Goal: Task Accomplishment & Management: Complete application form

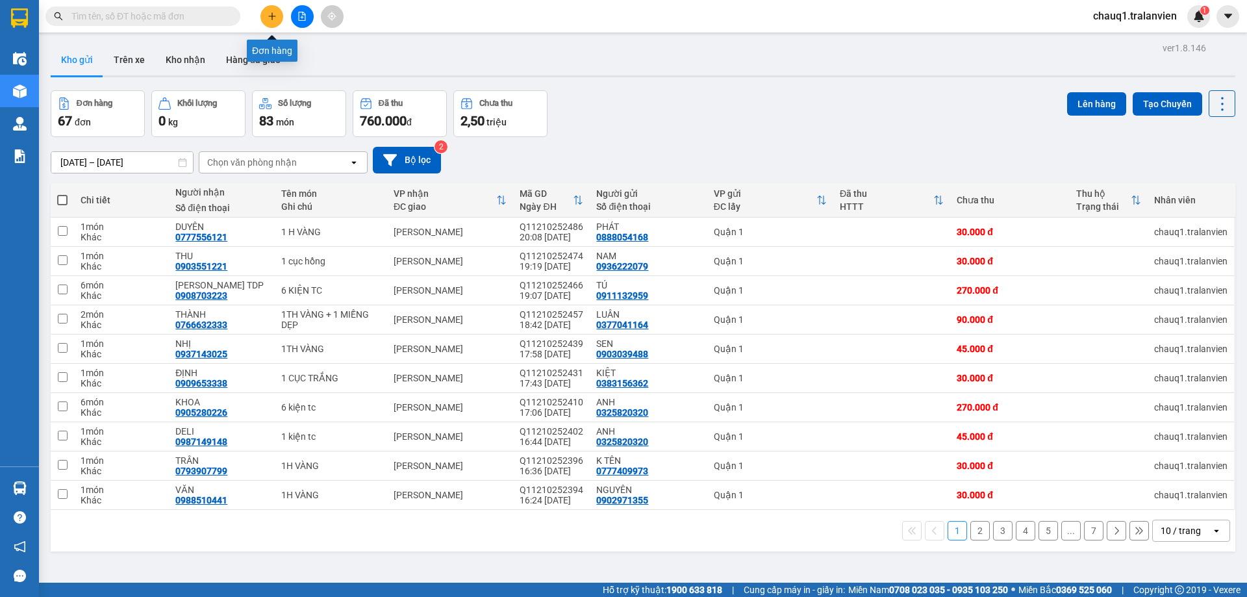
click at [275, 14] on icon "plus" at bounding box center [272, 16] width 9 height 9
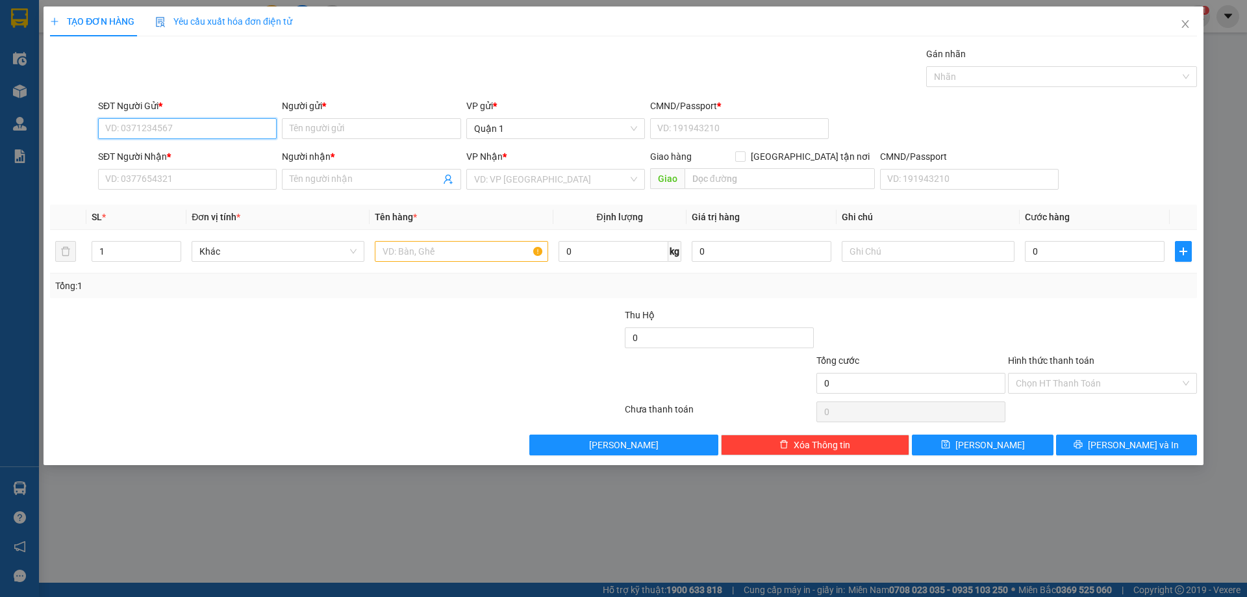
click at [106, 132] on input "SĐT Người Gửi *" at bounding box center [187, 128] width 179 height 21
type input "0985400919"
click at [306, 127] on input "Người gửi *" at bounding box center [371, 128] width 179 height 21
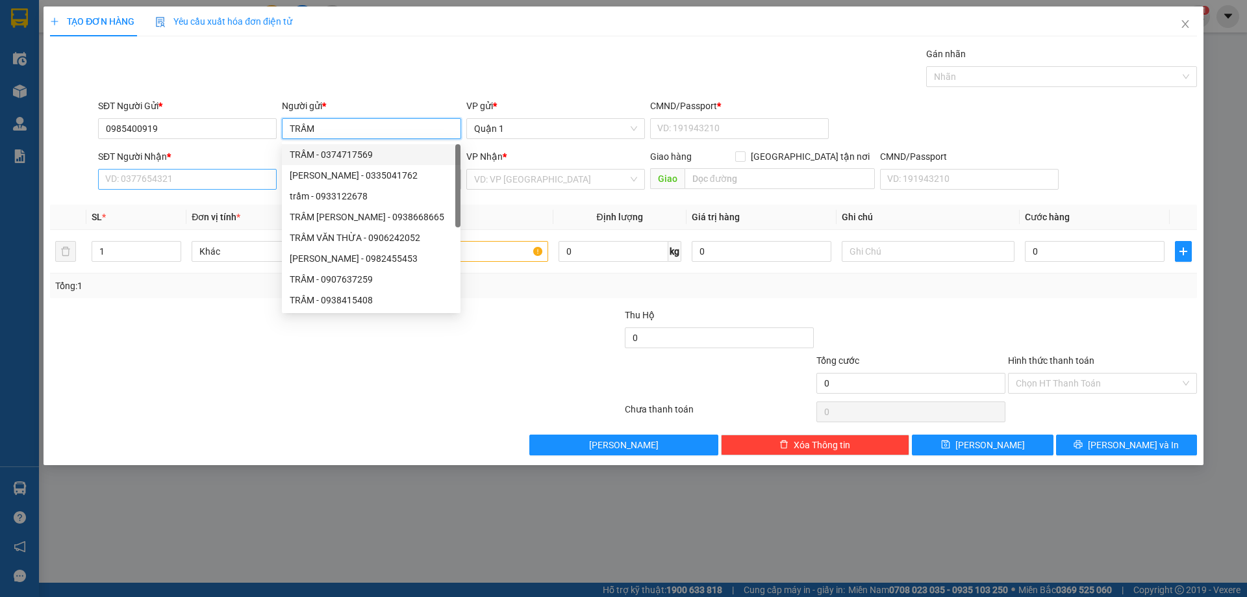
type input "TRẦM"
drag, startPoint x: 179, startPoint y: 184, endPoint x: 260, endPoint y: 164, distance: 83.6
click at [179, 183] on input "SĐT Người Nhận *" at bounding box center [187, 179] width 179 height 21
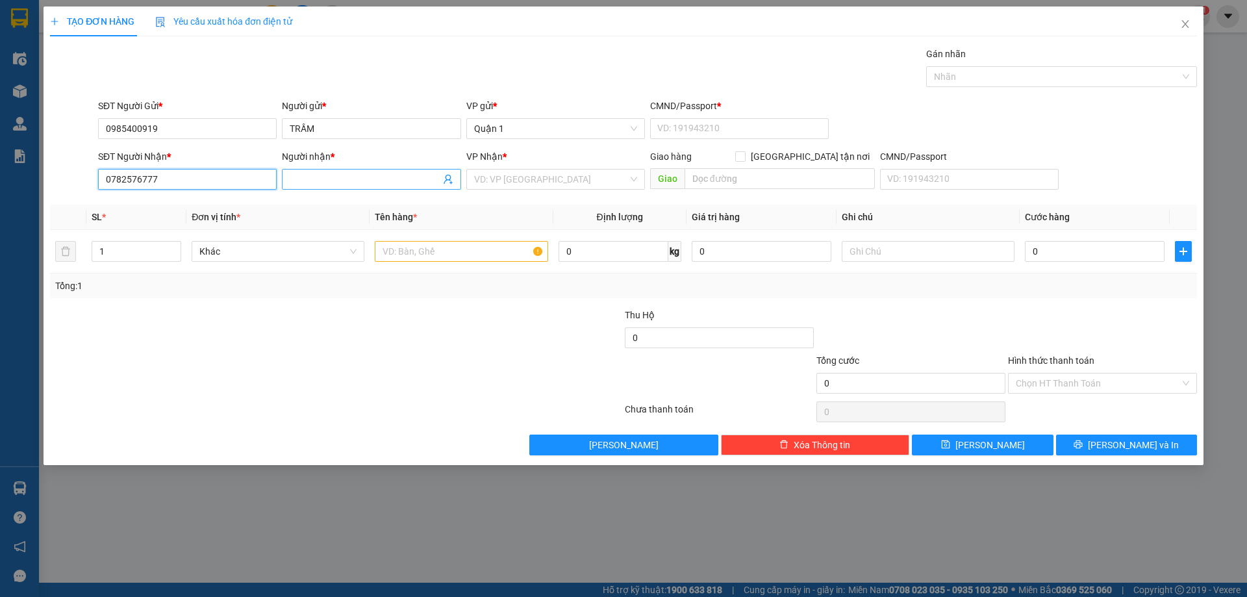
type input "0782576777"
click at [303, 181] on input "Người nhận *" at bounding box center [365, 179] width 150 height 14
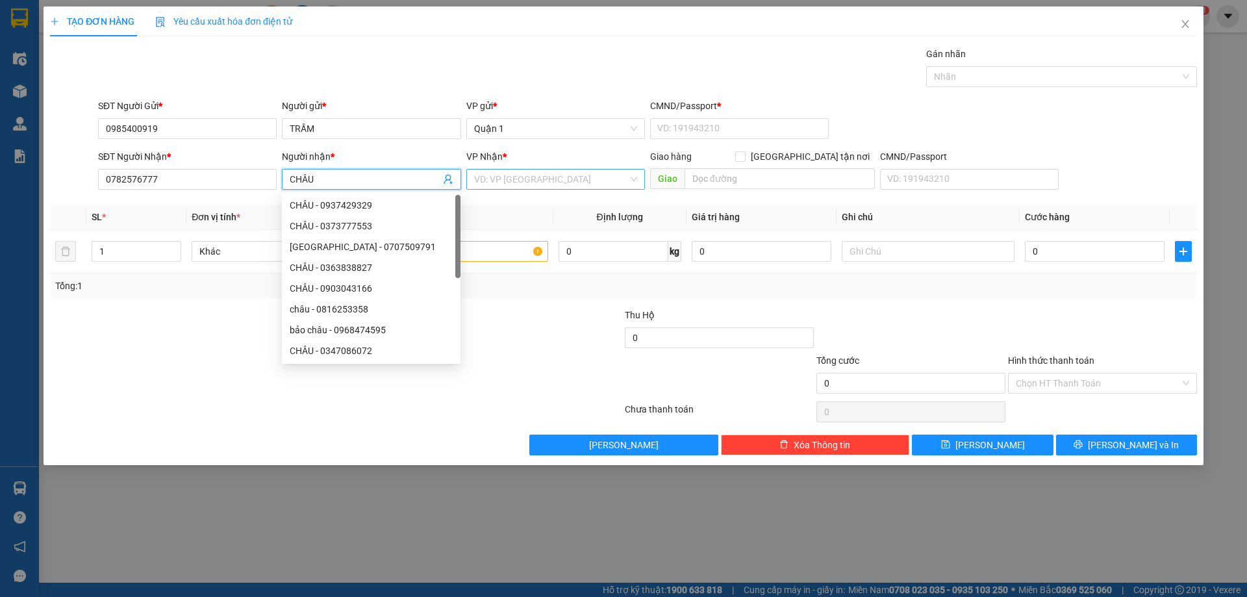
type input "CHÂU"
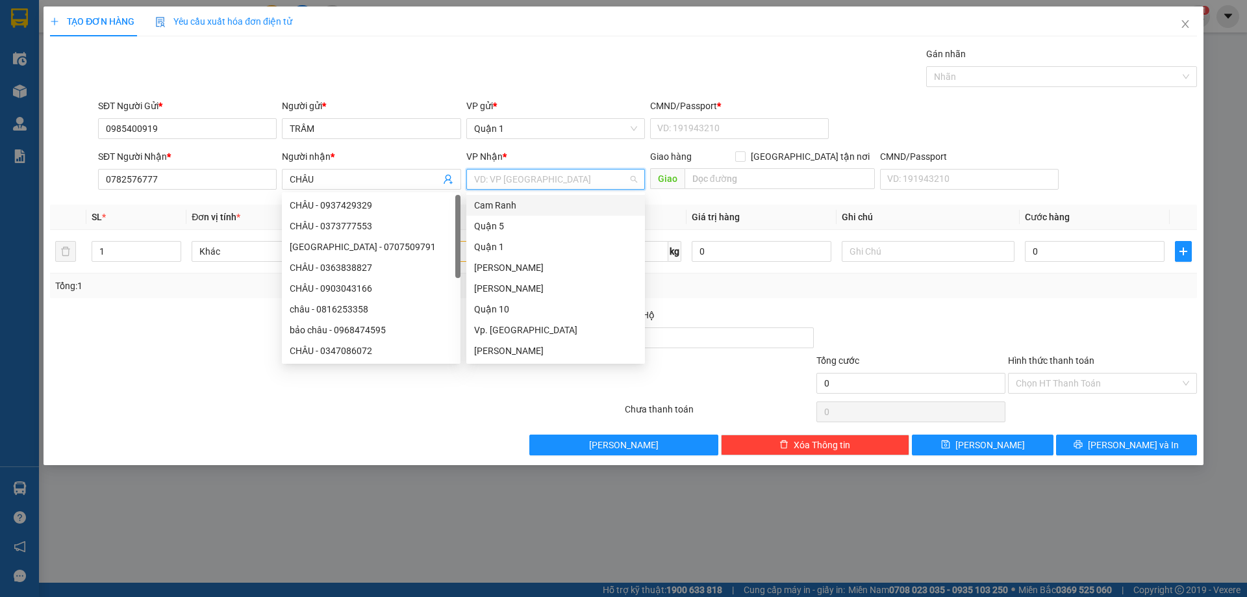
click at [523, 175] on input "search" at bounding box center [551, 178] width 154 height 19
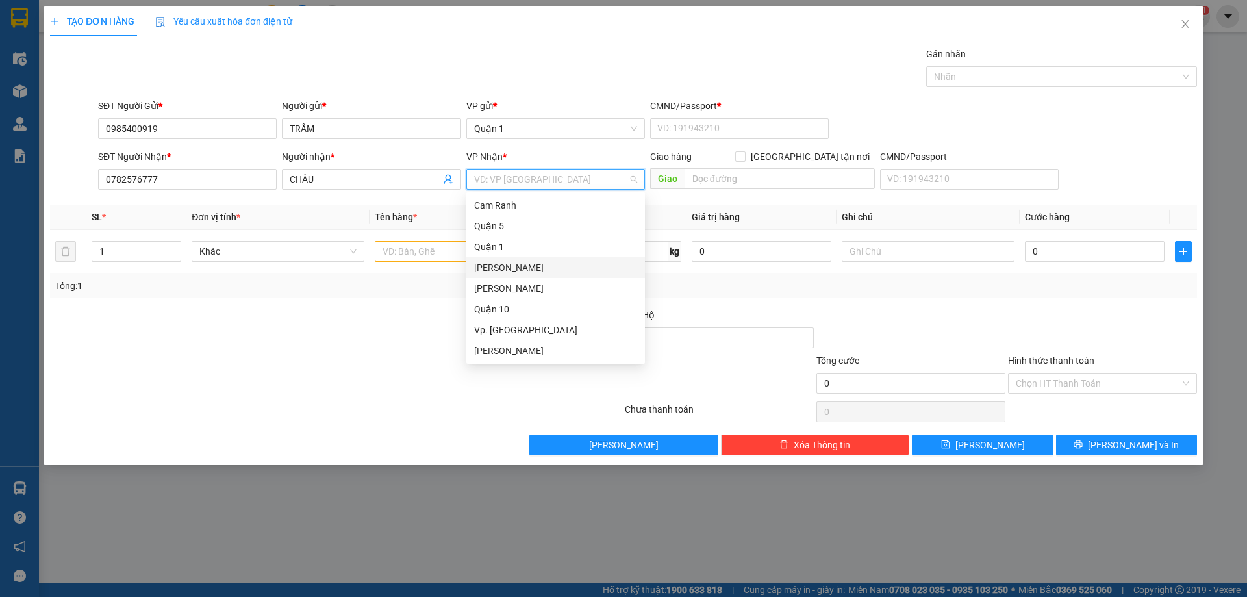
click at [523, 268] on div "[PERSON_NAME]" at bounding box center [555, 267] width 163 height 14
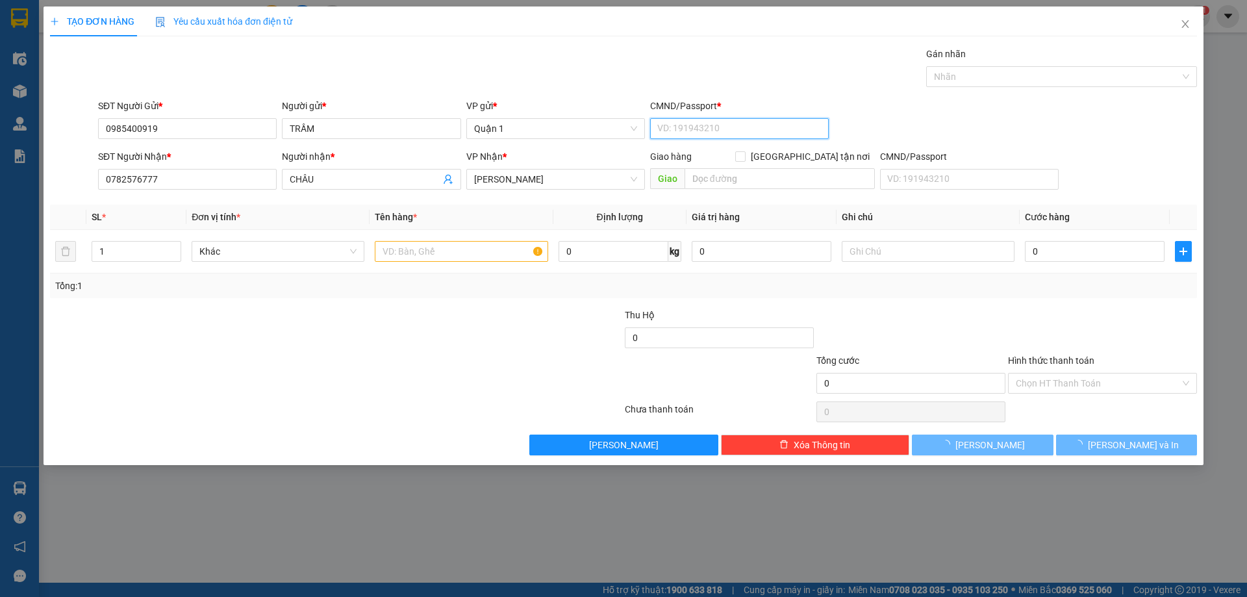
click at [669, 120] on input "CMND/Passport *" at bounding box center [739, 128] width 179 height 21
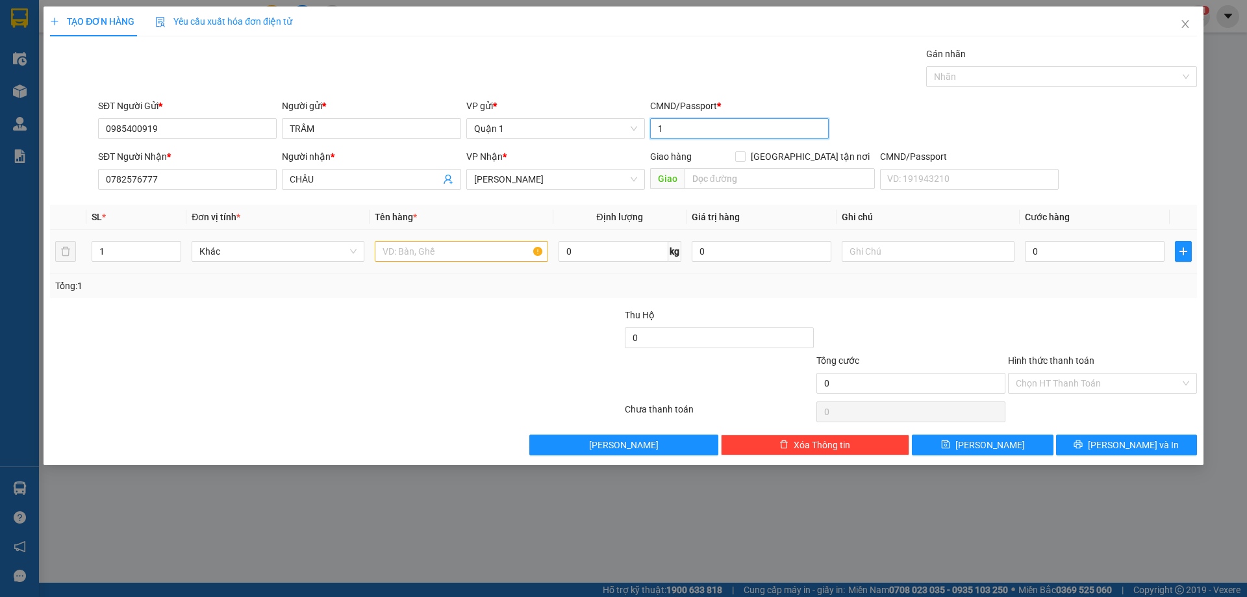
type input "1"
drag, startPoint x: 461, startPoint y: 257, endPoint x: 465, endPoint y: 251, distance: 7.0
click at [464, 255] on input "text" at bounding box center [461, 251] width 173 height 21
type input "1 T CAM TRẮNG"
click at [1043, 254] on input "0" at bounding box center [1095, 251] width 140 height 21
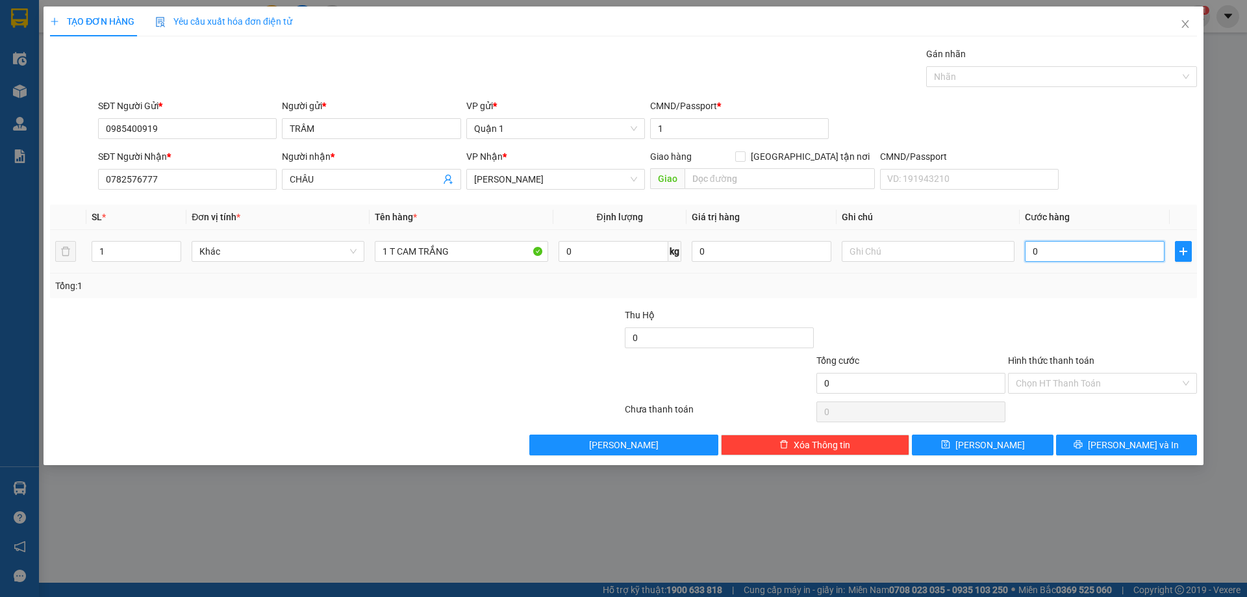
type input "4"
type input "40"
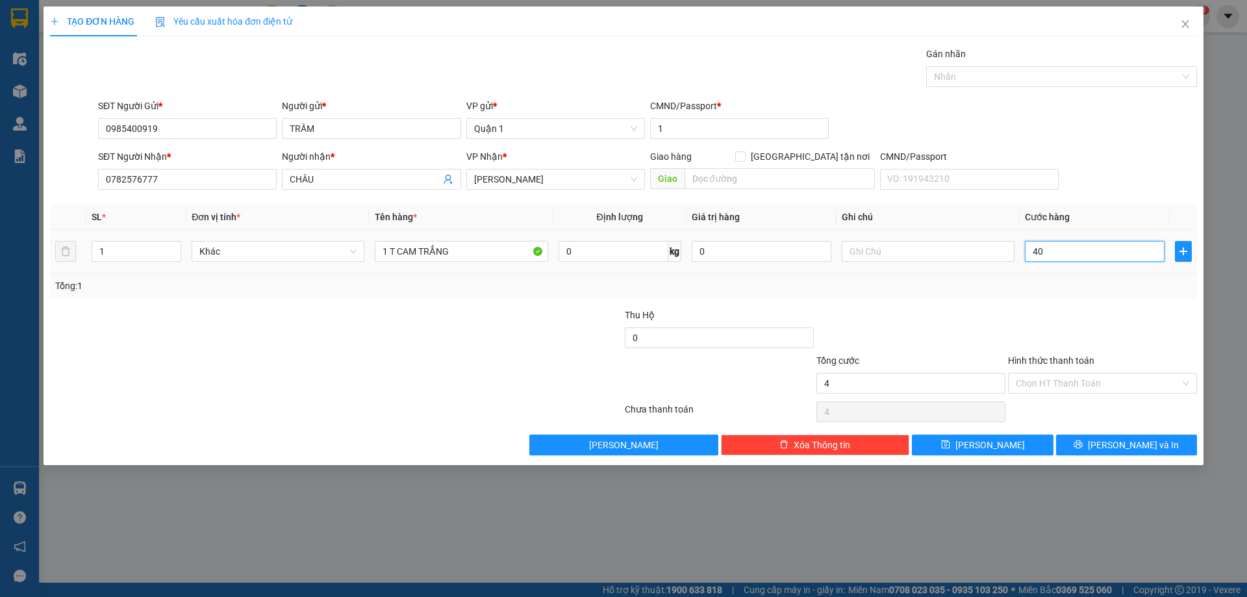
type input "40"
type input "40.000"
click at [982, 443] on span "[PERSON_NAME]" at bounding box center [989, 445] width 69 height 14
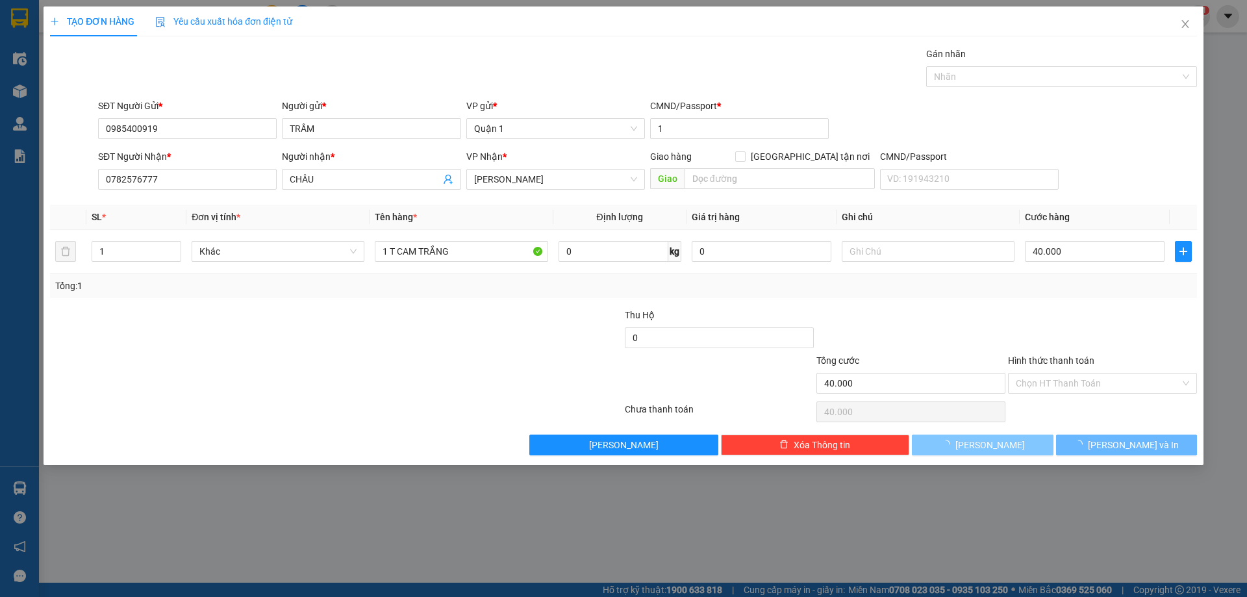
type input "0"
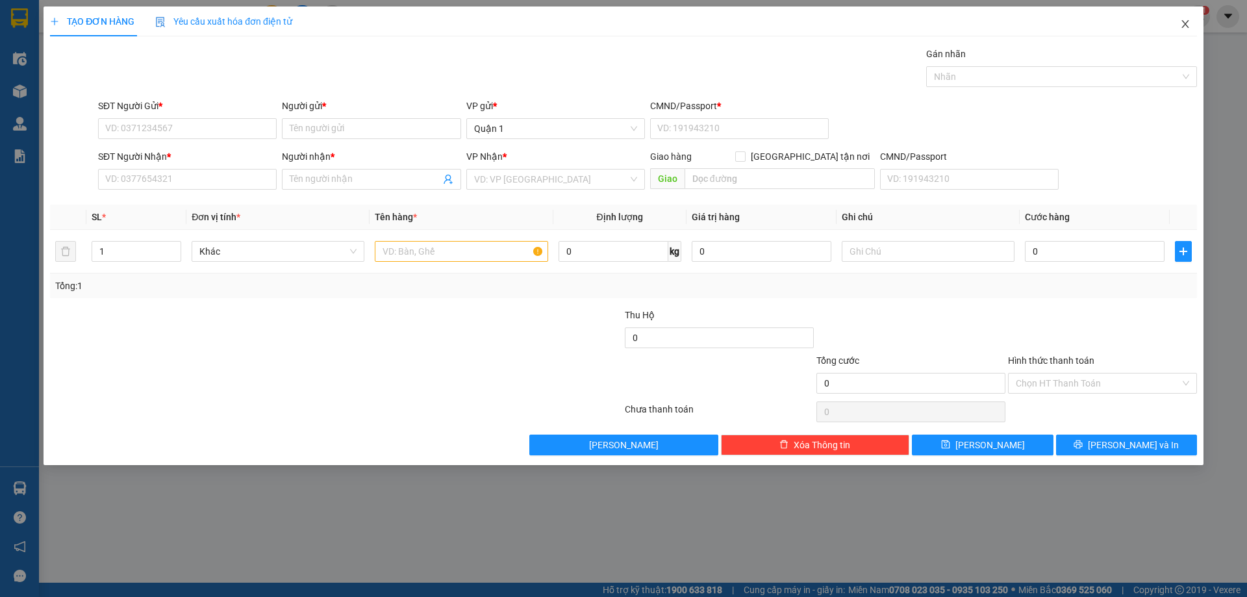
click at [1181, 25] on icon "close" at bounding box center [1185, 24] width 10 height 10
